Goal: Task Accomplishment & Management: Complete application form

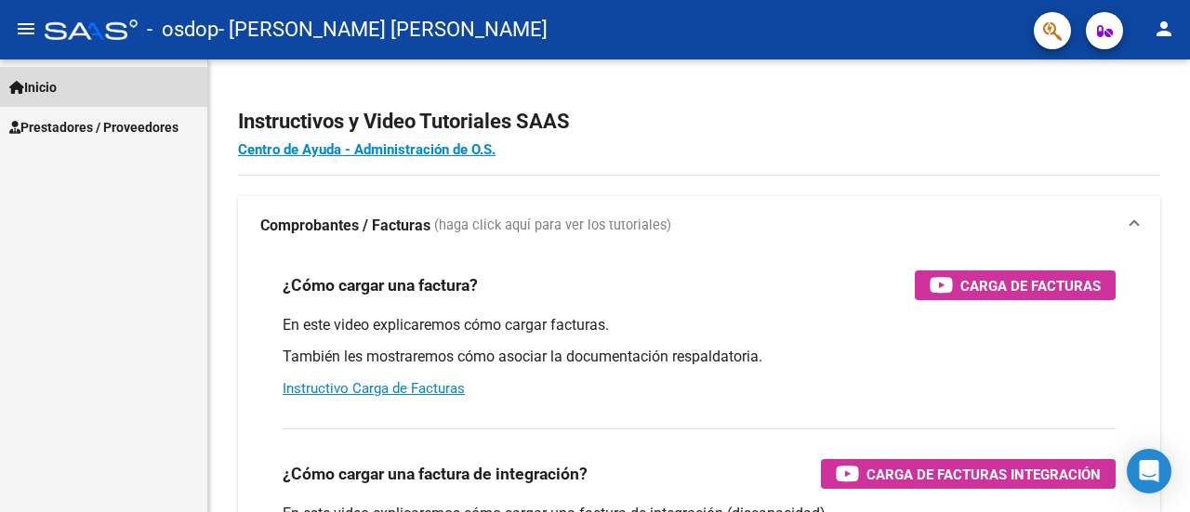
click at [57, 94] on span "Inicio" at bounding box center [32, 87] width 47 height 20
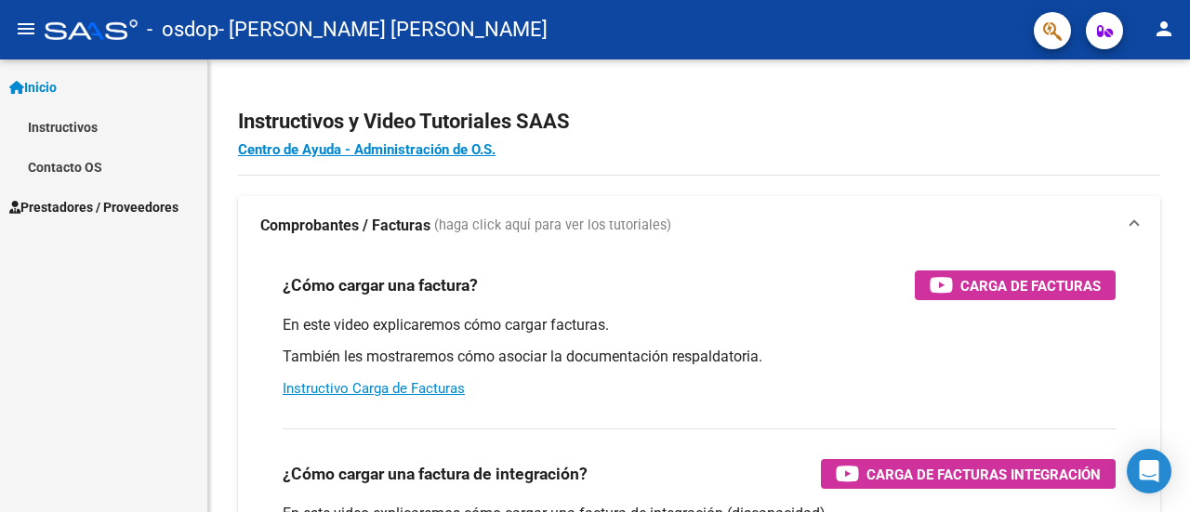
click at [112, 204] on span "Prestadores / Proveedores" at bounding box center [93, 207] width 169 height 20
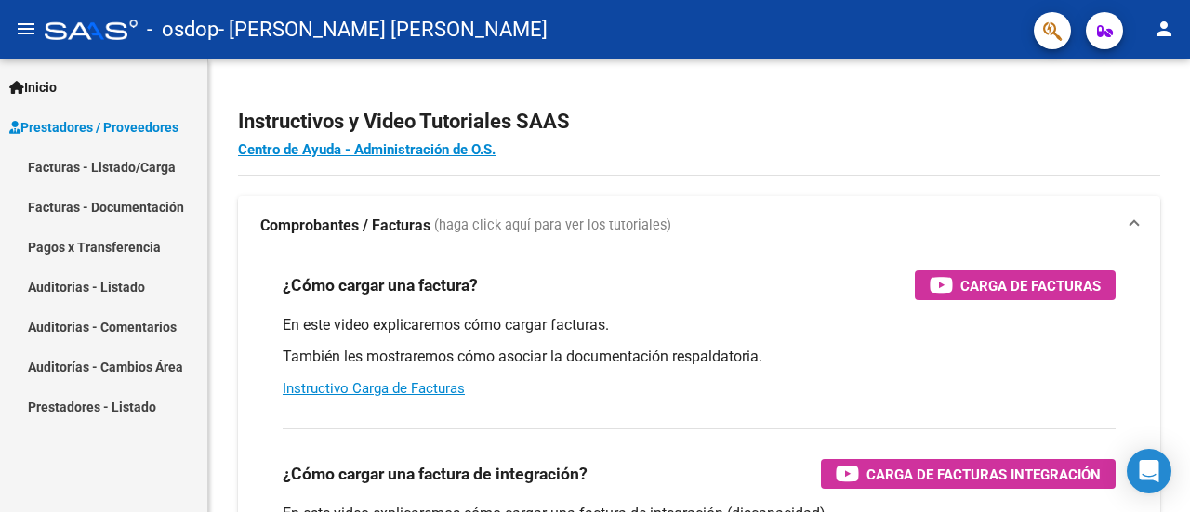
click at [117, 174] on link "Facturas - Listado/Carga" at bounding box center [103, 167] width 207 height 40
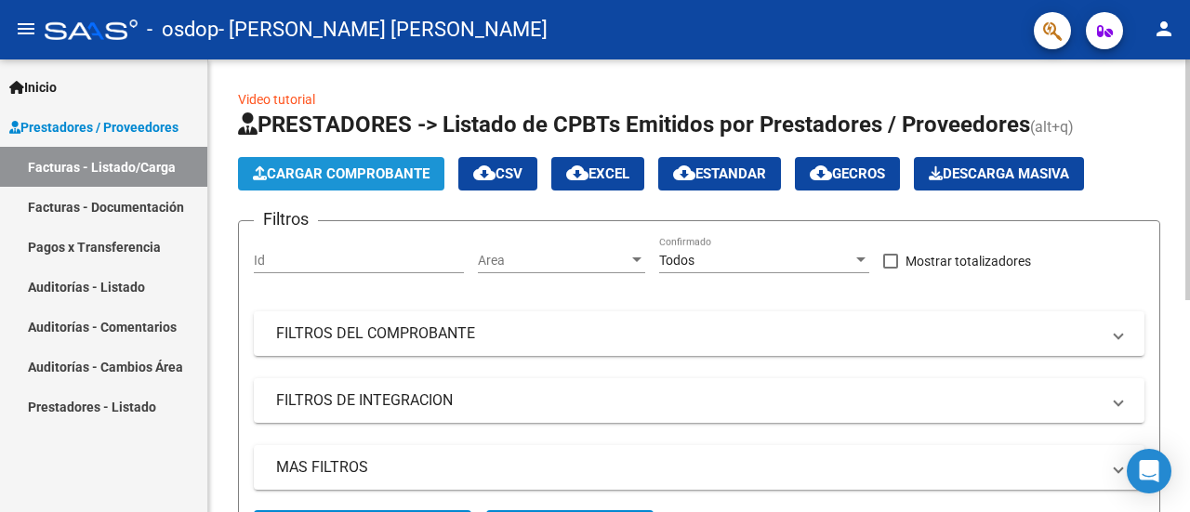
click at [377, 173] on span "Cargar Comprobante" at bounding box center [341, 174] width 177 height 17
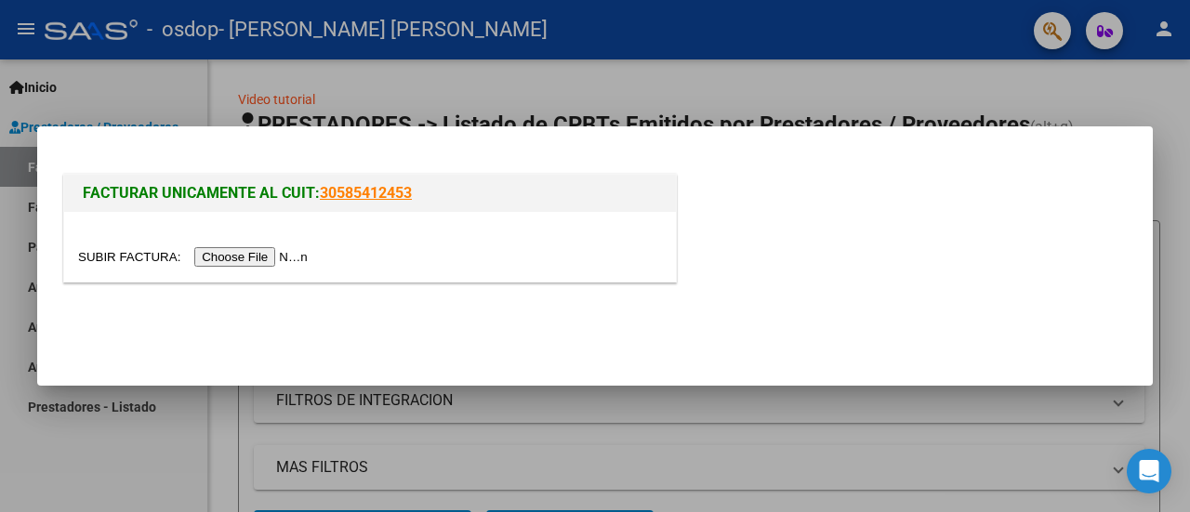
click at [245, 255] on input "file" at bounding box center [195, 257] width 235 height 20
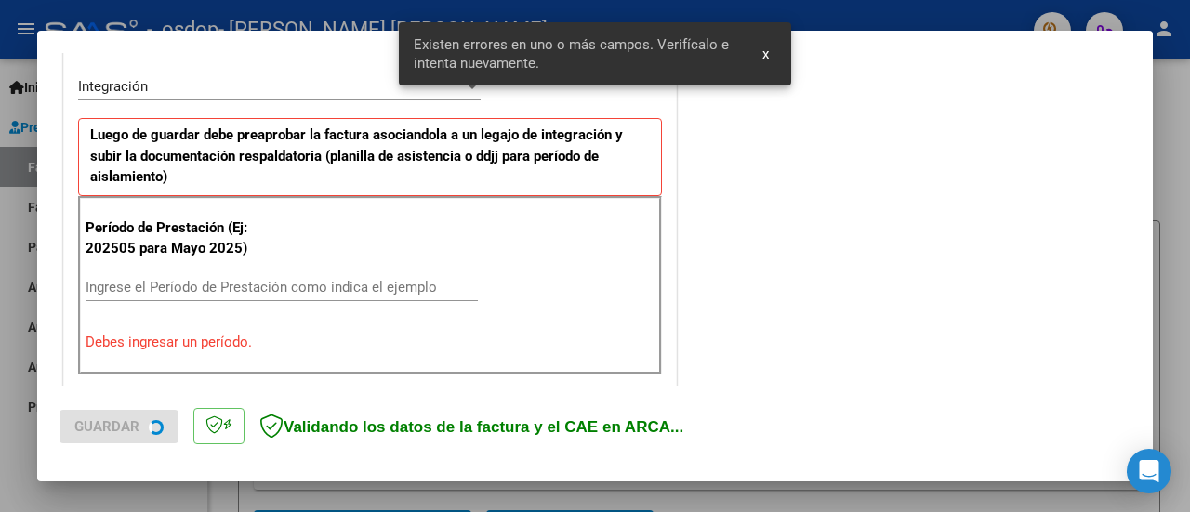
scroll to position [463, 0]
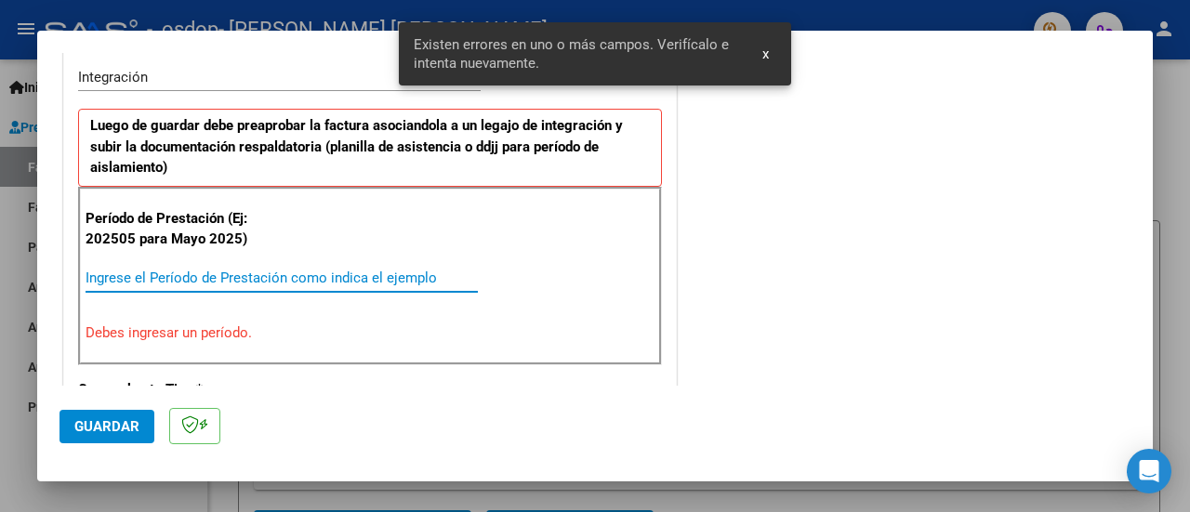
click at [226, 277] on input "Ingrese el Período de Prestación como indica el ejemplo" at bounding box center [282, 278] width 392 height 17
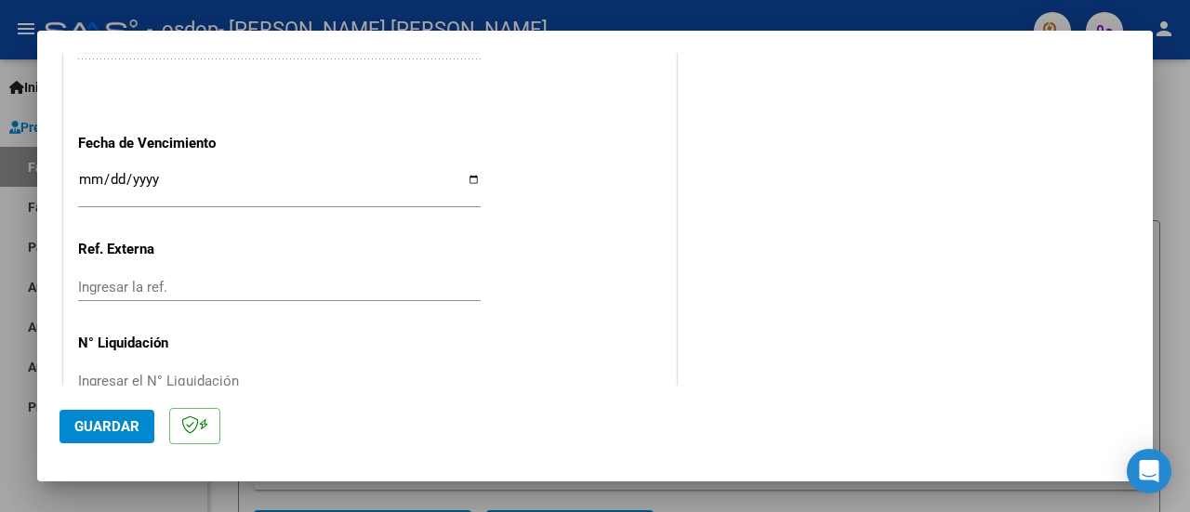
scroll to position [1341, 0]
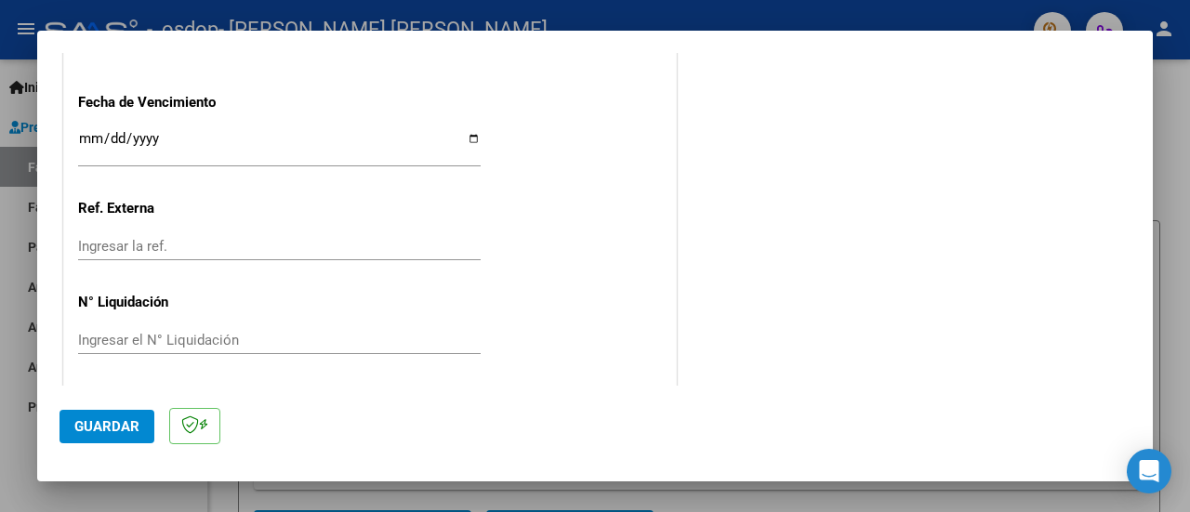
type input "202508"
click at [136, 419] on span "Guardar" at bounding box center [106, 426] width 65 height 17
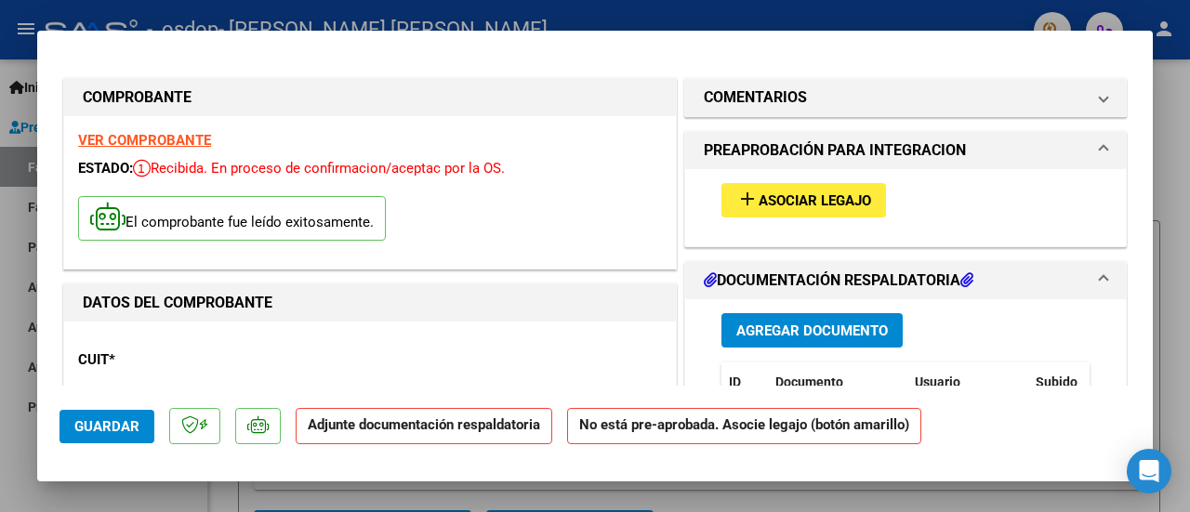
click at [786, 205] on span "Asociar Legajo" at bounding box center [815, 200] width 113 height 17
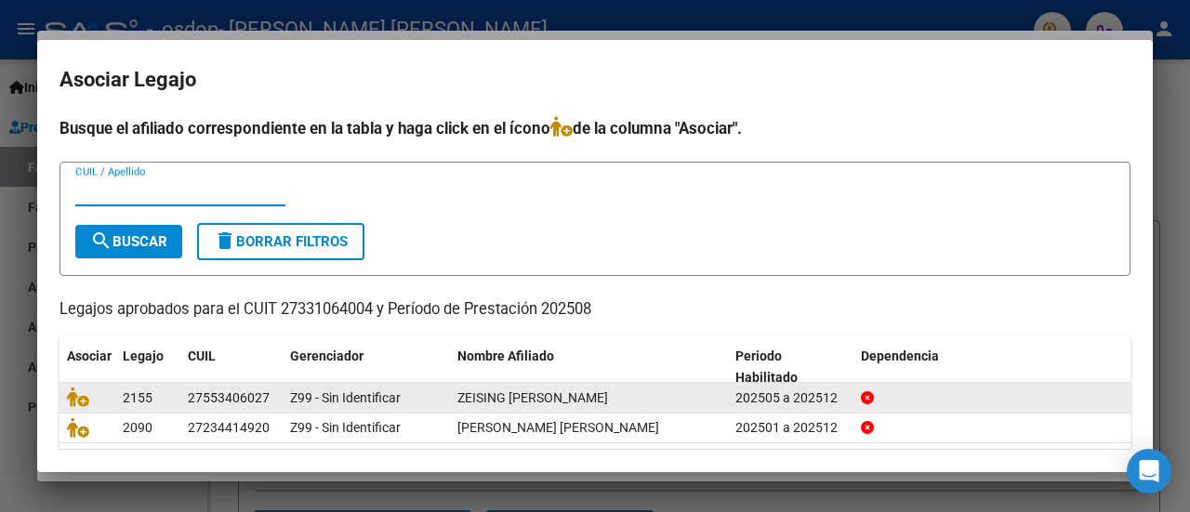
click at [176, 401] on datatable-body-cell "2155" at bounding box center [147, 397] width 65 height 29
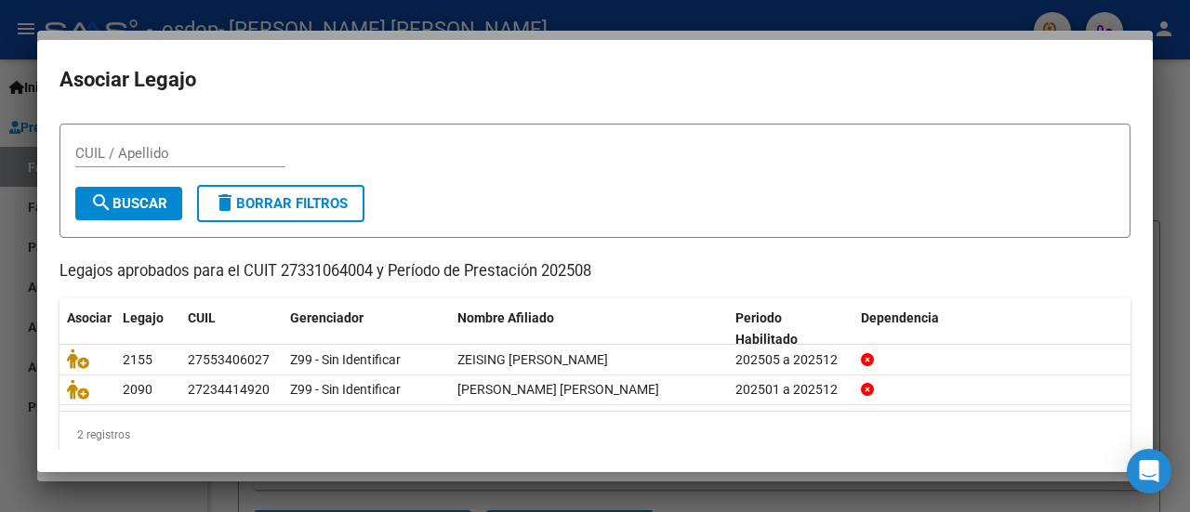
scroll to position [59, 0]
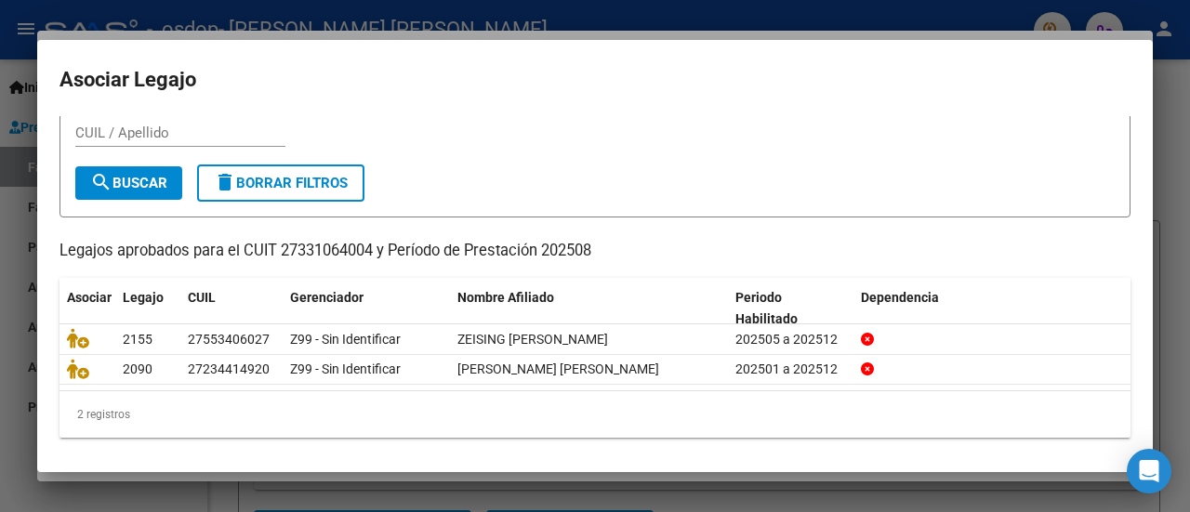
click at [655, 20] on div at bounding box center [595, 256] width 1190 height 512
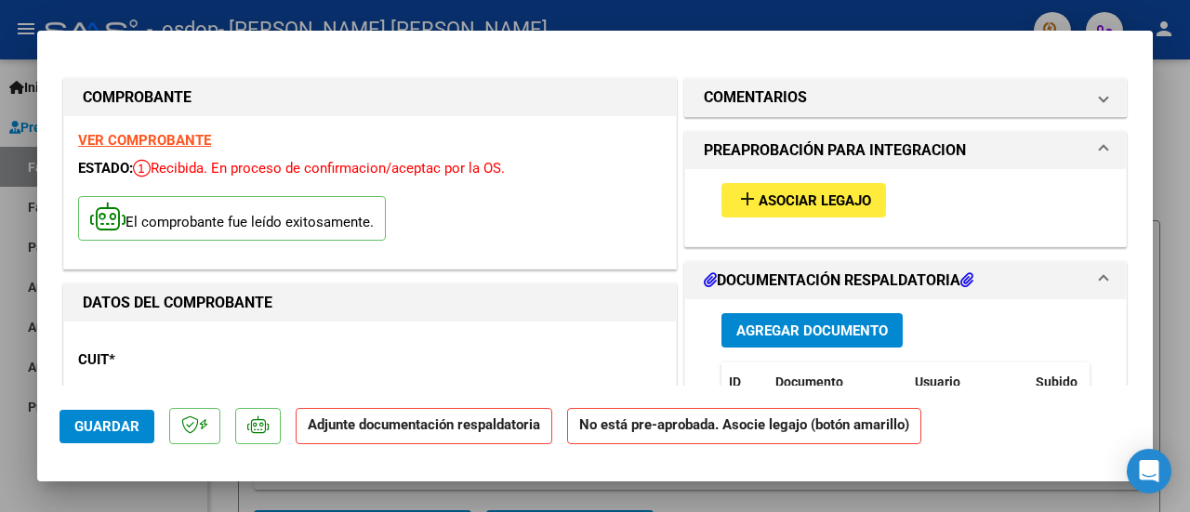
click at [837, 325] on span "Agregar Documento" at bounding box center [812, 331] width 152 height 17
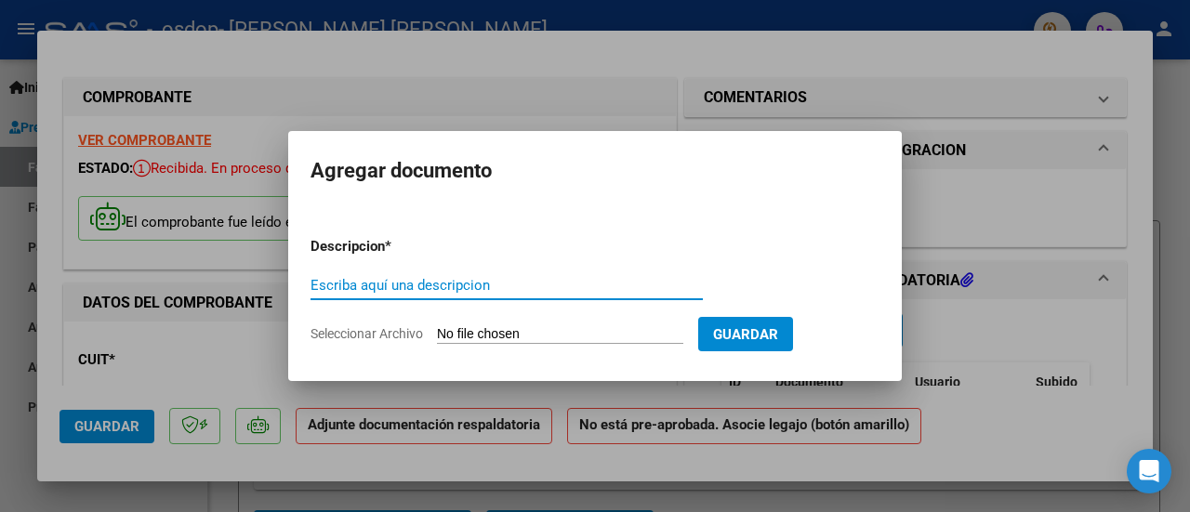
click at [559, 283] on input "Escriba aquí una descripcion" at bounding box center [507, 285] width 392 height 17
type input "PLANILLA DE ASISTENCIA"
click at [583, 96] on div at bounding box center [595, 256] width 1190 height 512
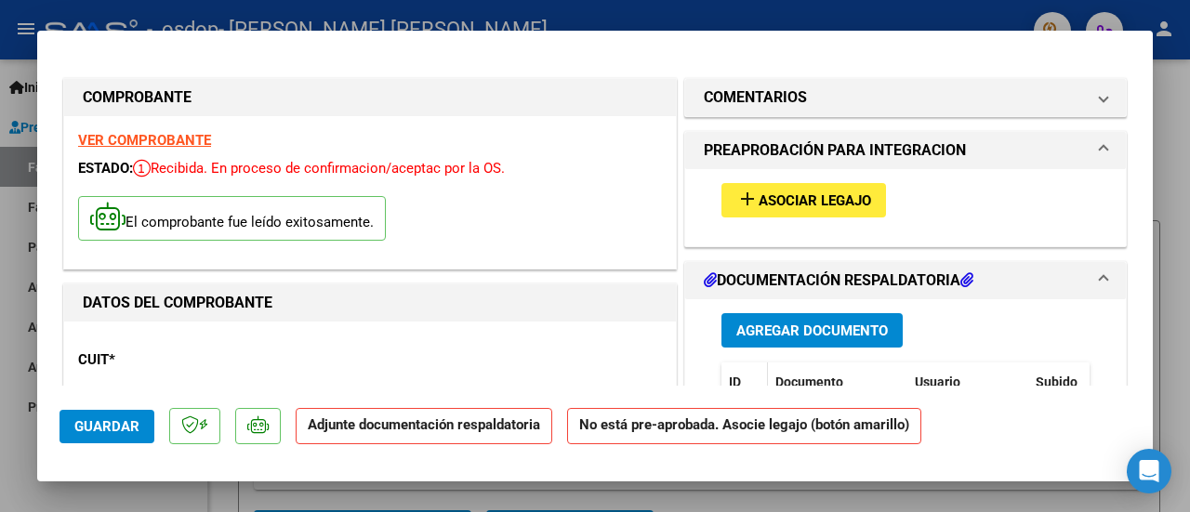
drag, startPoint x: 578, startPoint y: 498, endPoint x: 712, endPoint y: 368, distance: 186.8
click at [673, 420] on p "No está pre-aprobada. Asocie legajo (botón amarillo)" at bounding box center [751, 433] width 369 height 51
